Goal: Information Seeking & Learning: Learn about a topic

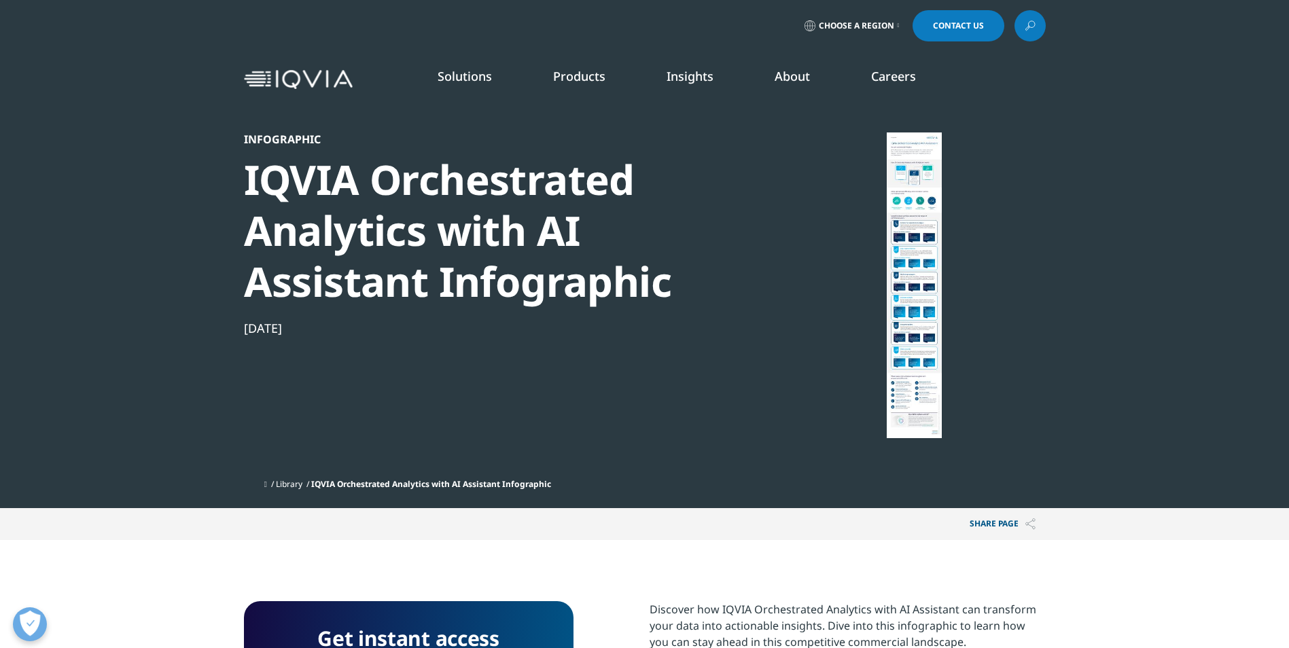
scroll to position [124, 802]
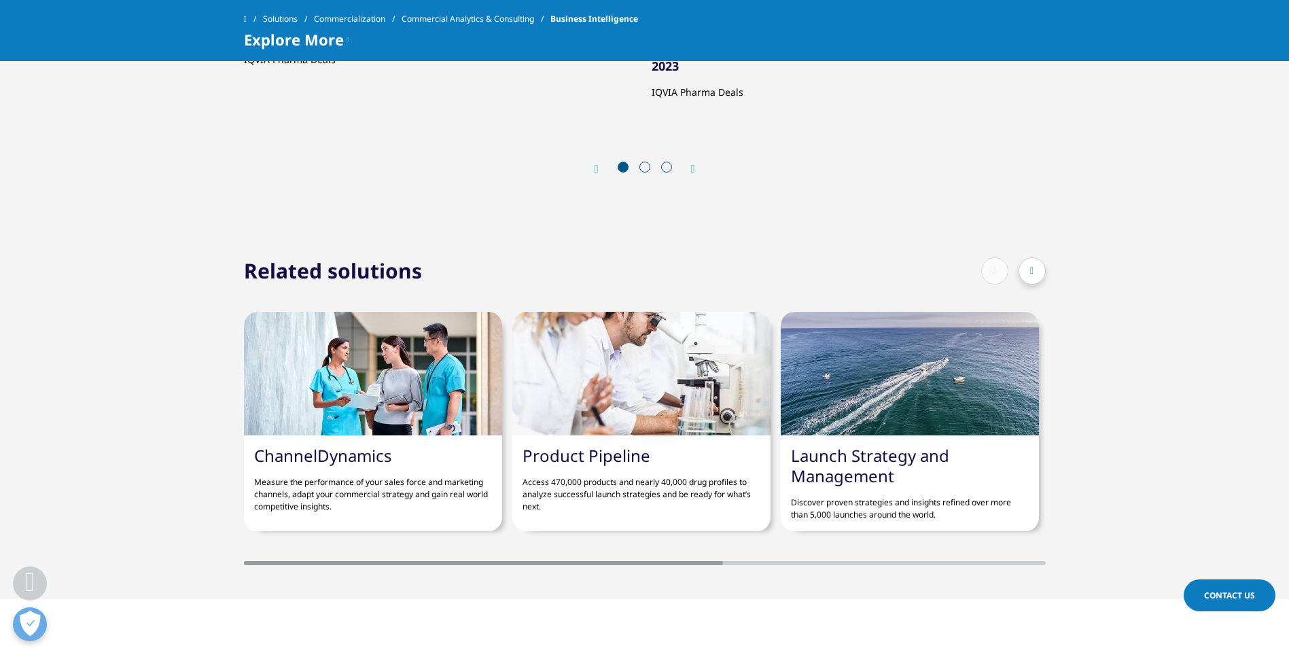
scroll to position [1952, 0]
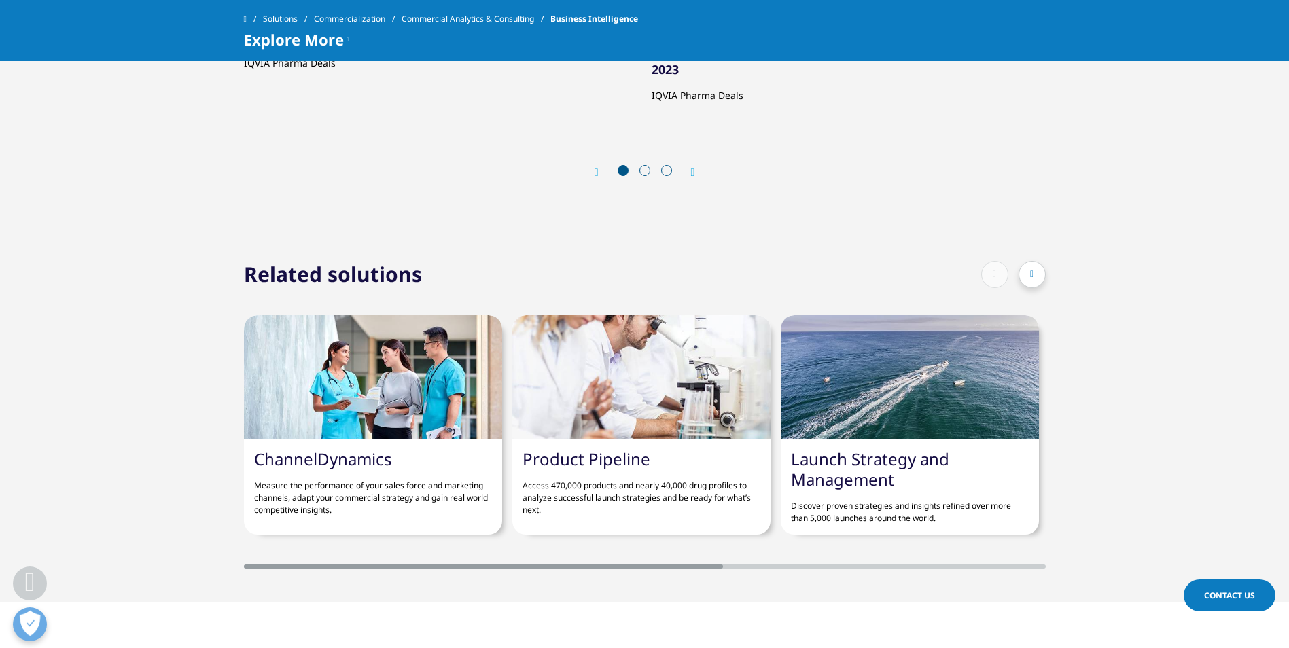
click at [1026, 261] on div at bounding box center [1032, 274] width 27 height 27
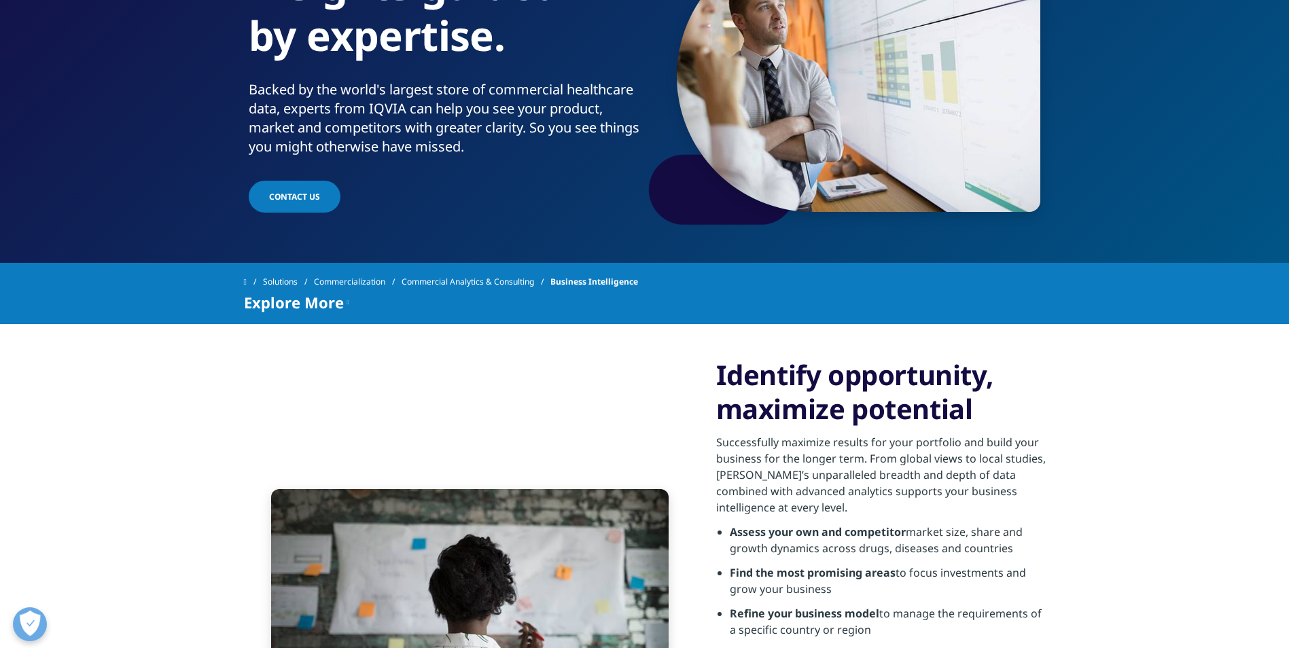
scroll to position [0, 0]
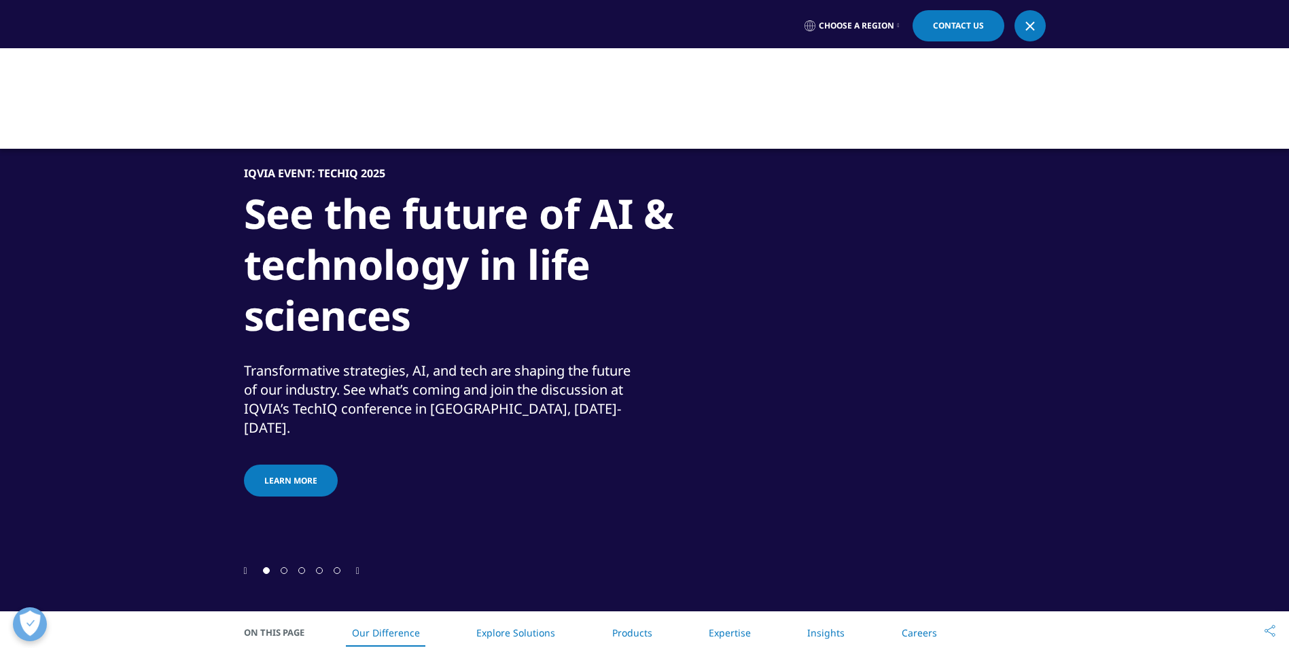
click at [1042, 16] on link at bounding box center [1030, 25] width 31 height 31
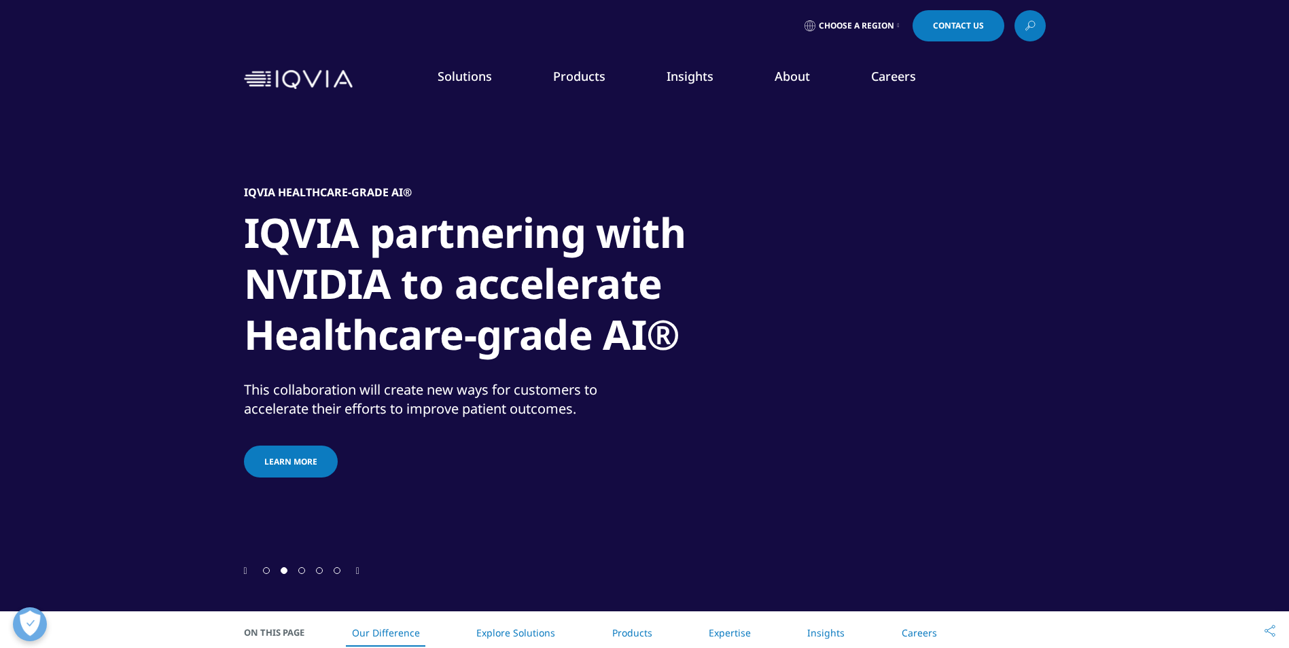
click at [1042, 16] on link at bounding box center [1030, 25] width 31 height 31
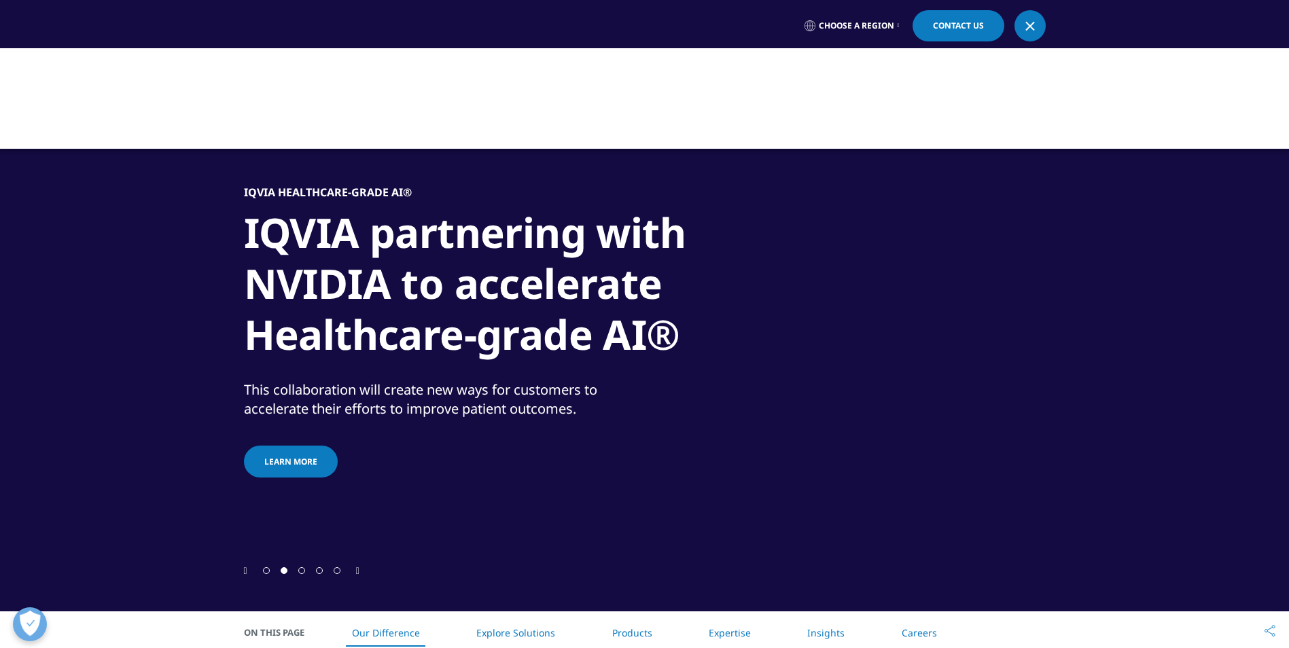
click at [467, 99] on div at bounding box center [644, 98] width 1289 height 101
click at [1042, 24] on link at bounding box center [1030, 25] width 31 height 31
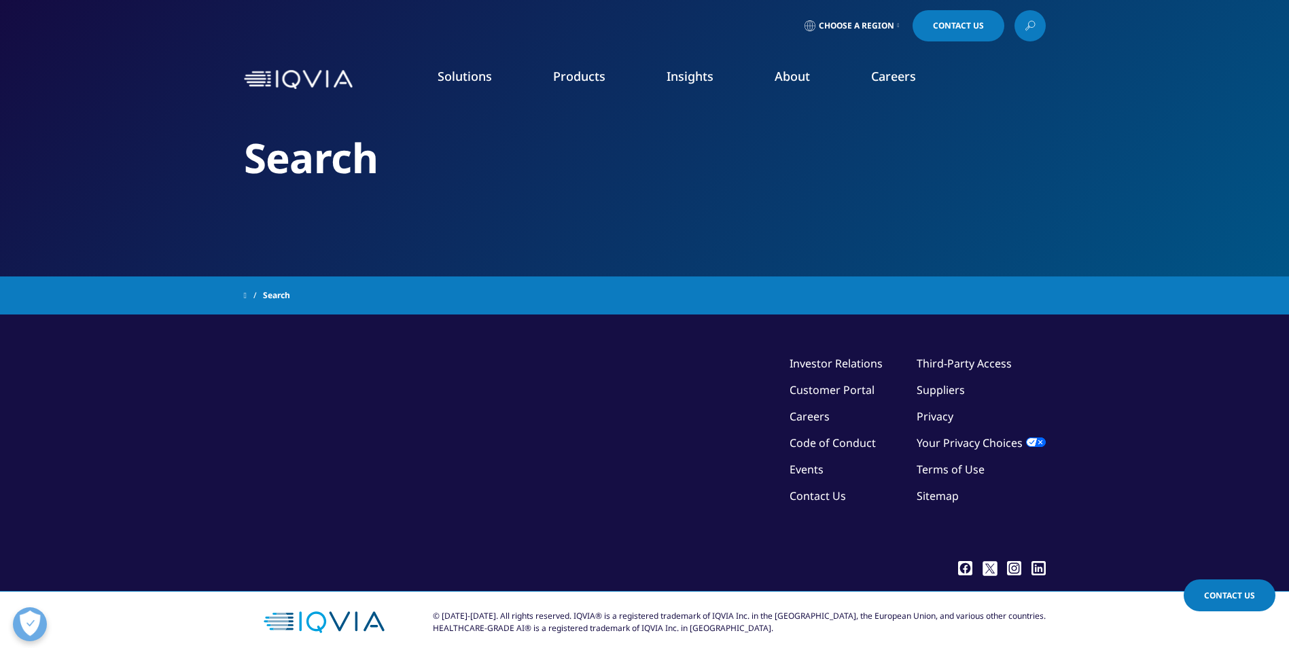
scroll to position [15, 0]
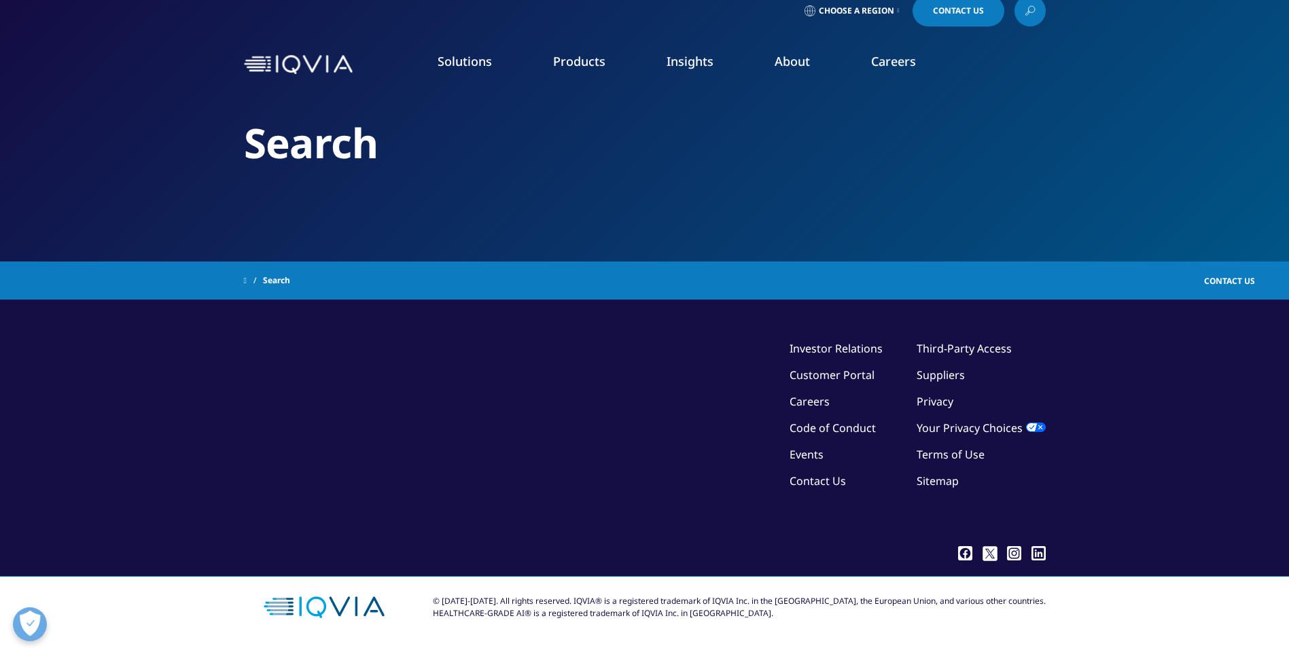
type input "competitive intelligence platform"
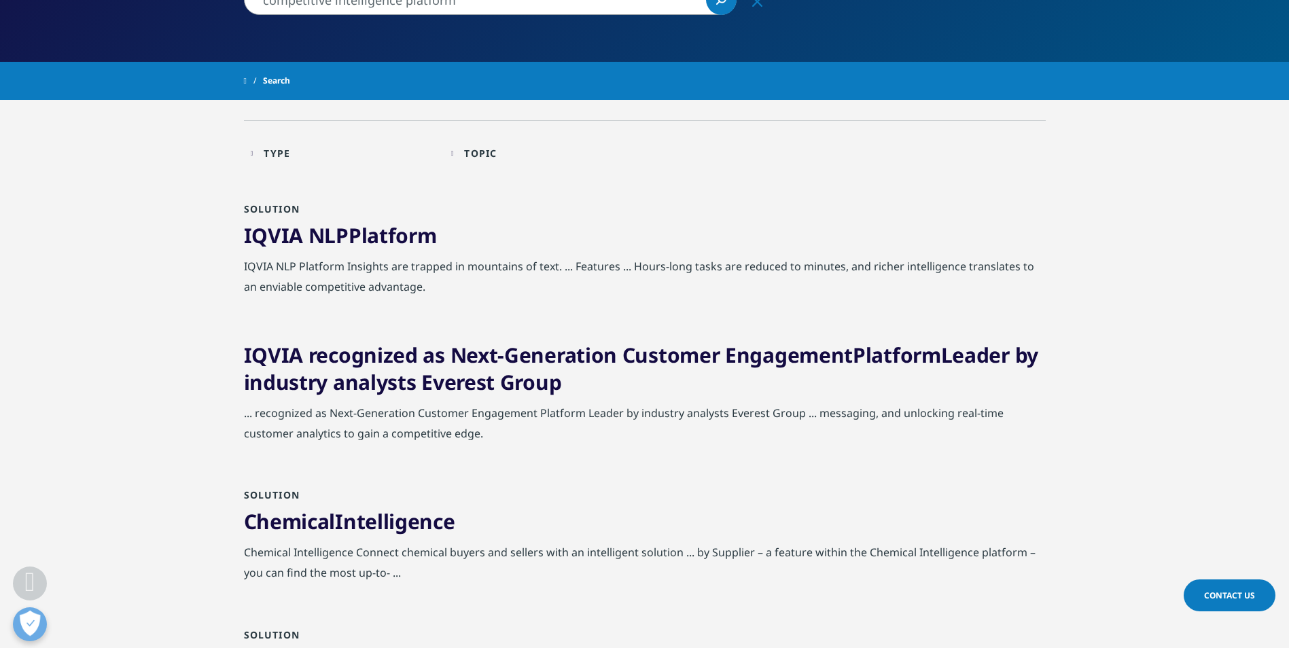
scroll to position [220, 0]
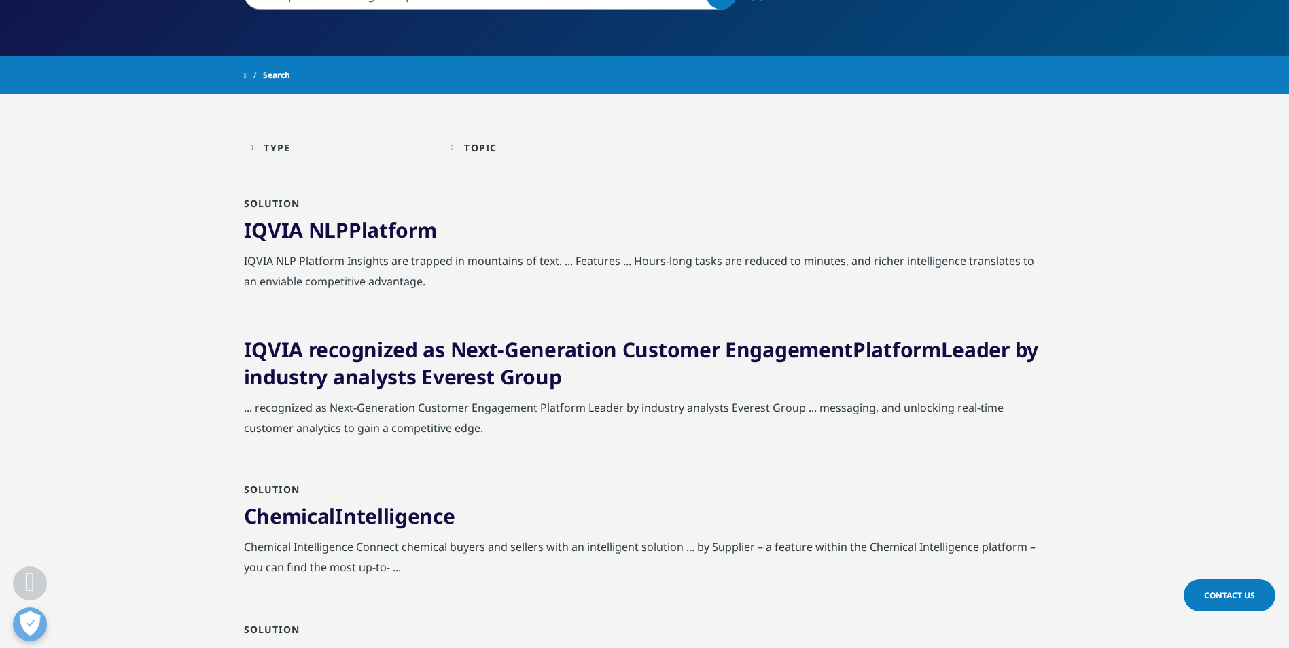
click at [277, 146] on div "Type" at bounding box center [277, 147] width 27 height 13
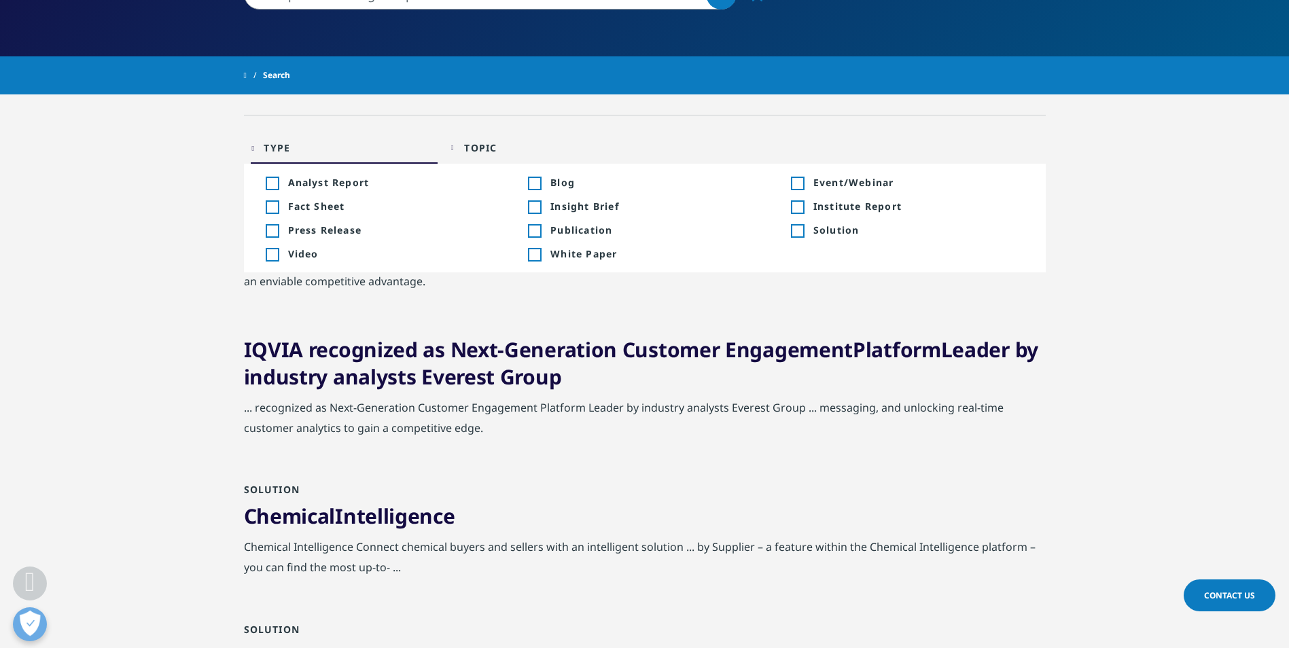
click at [798, 231] on div "Toggle" at bounding box center [797, 231] width 12 height 12
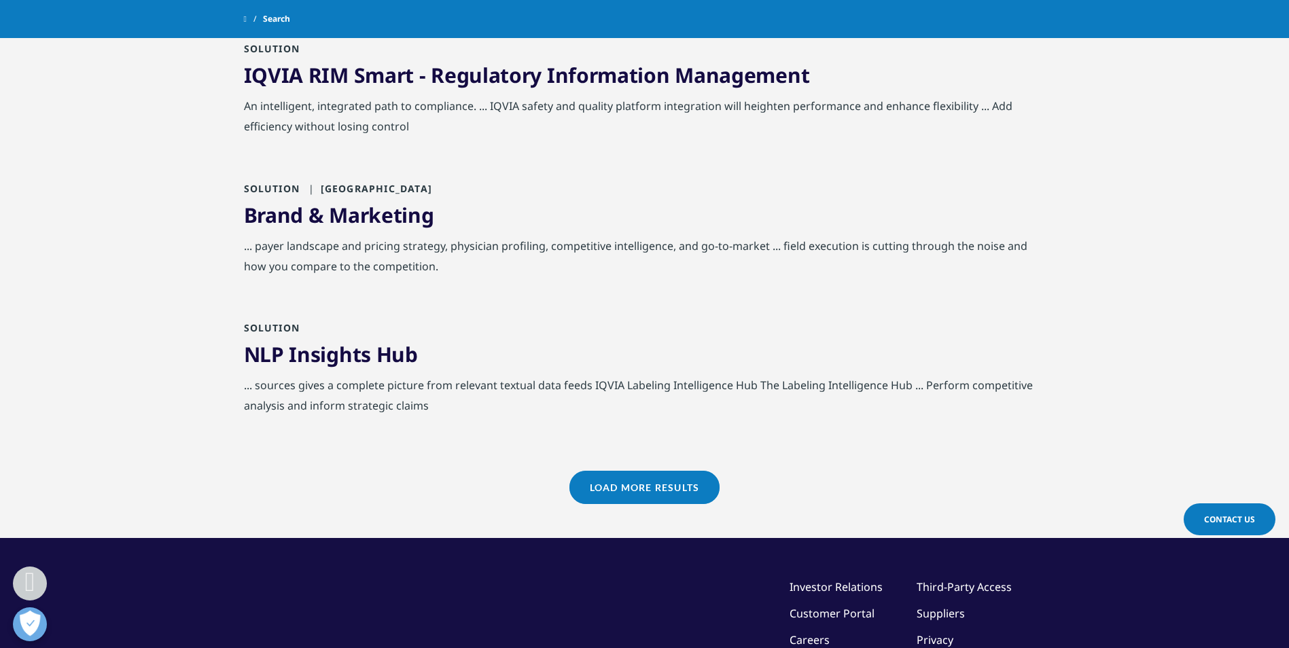
scroll to position [1355, 0]
